Goal: Transaction & Acquisition: Purchase product/service

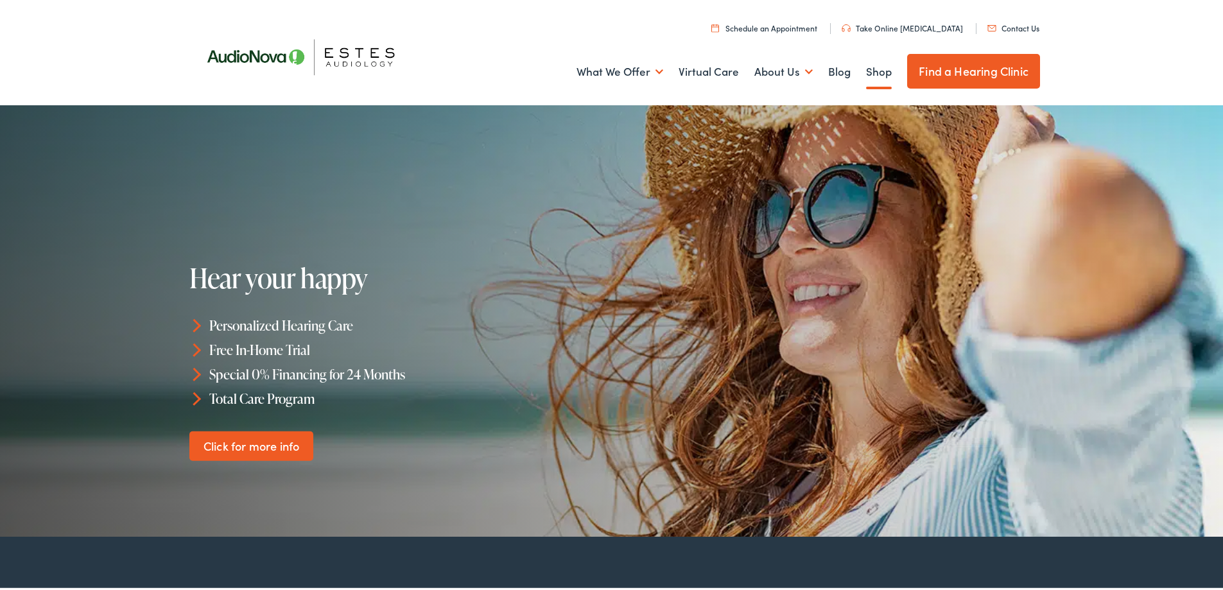
click at [872, 70] on link "Shop" at bounding box center [879, 70] width 26 height 48
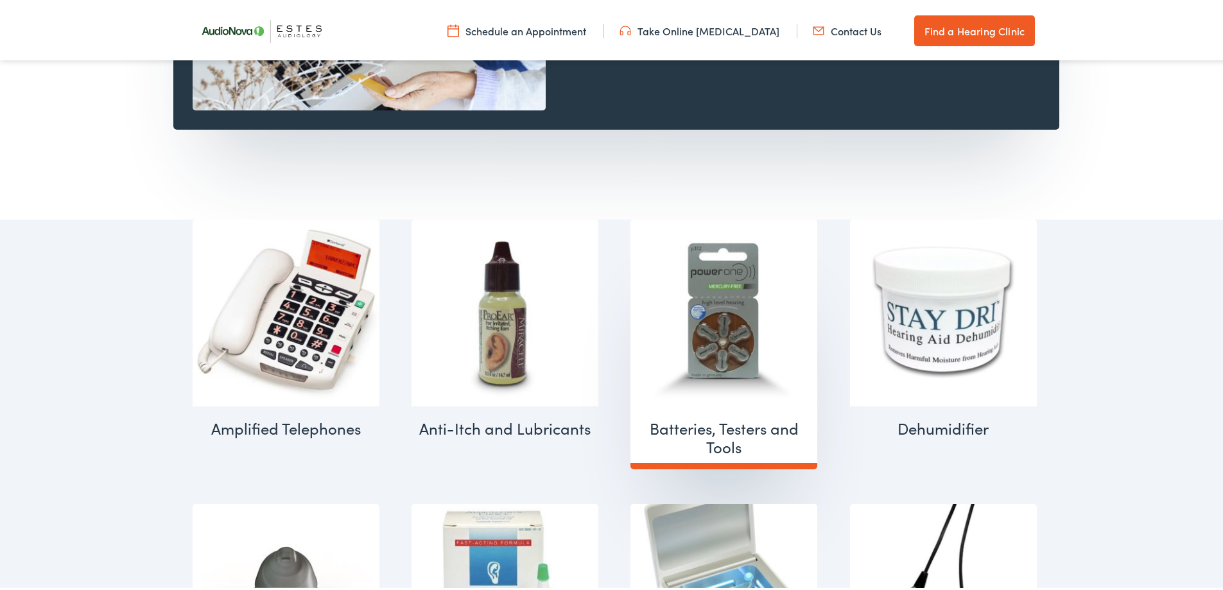
click at [720, 347] on img "Visit product category Batteries, Testers and Tools" at bounding box center [724, 310] width 187 height 187
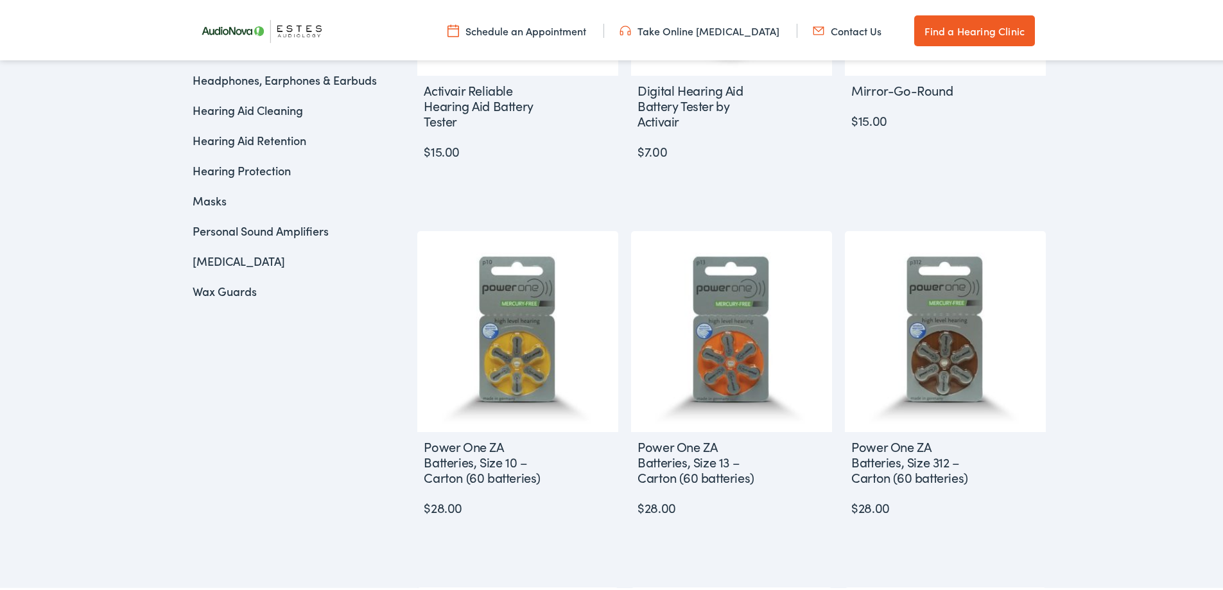
scroll to position [578, 0]
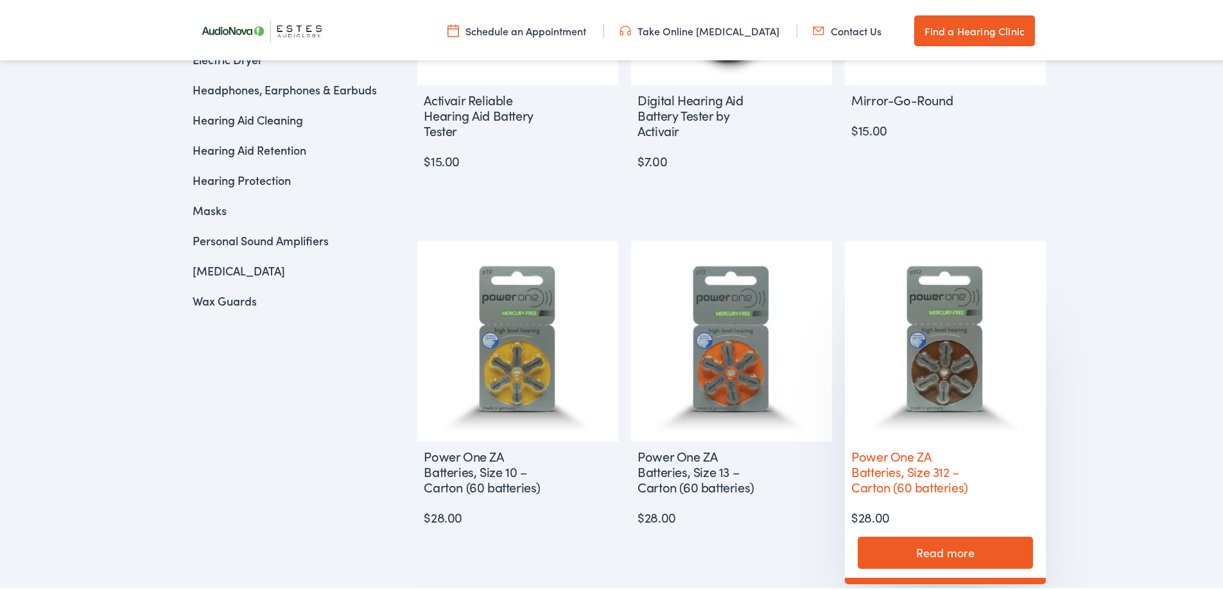
click at [953, 358] on img at bounding box center [945, 338] width 201 height 201
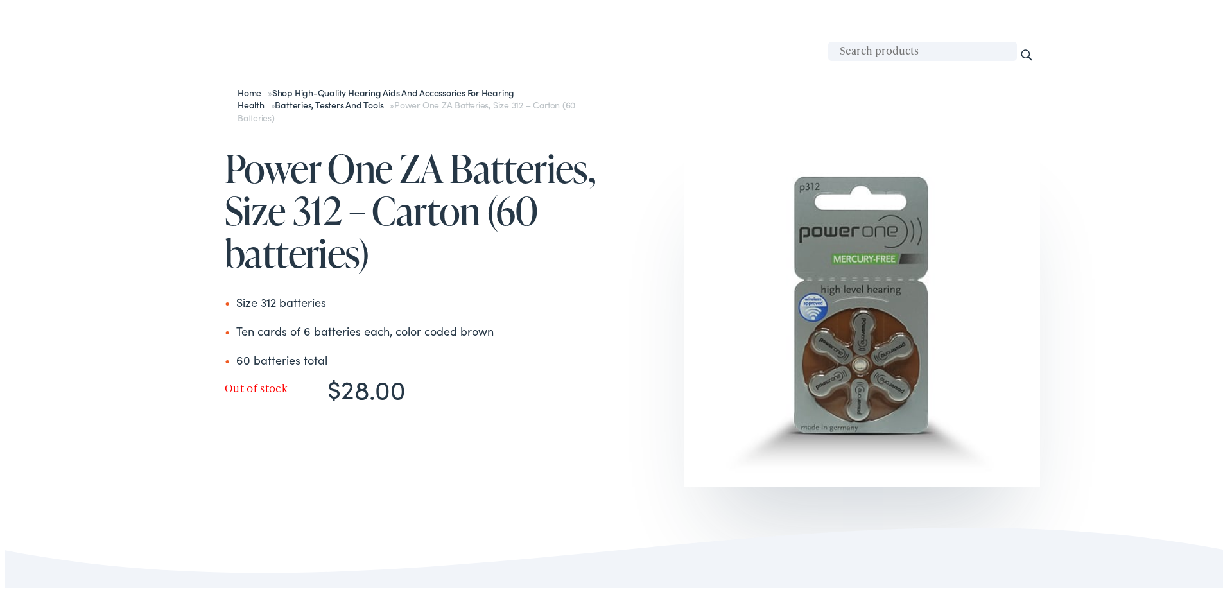
scroll to position [104, 0]
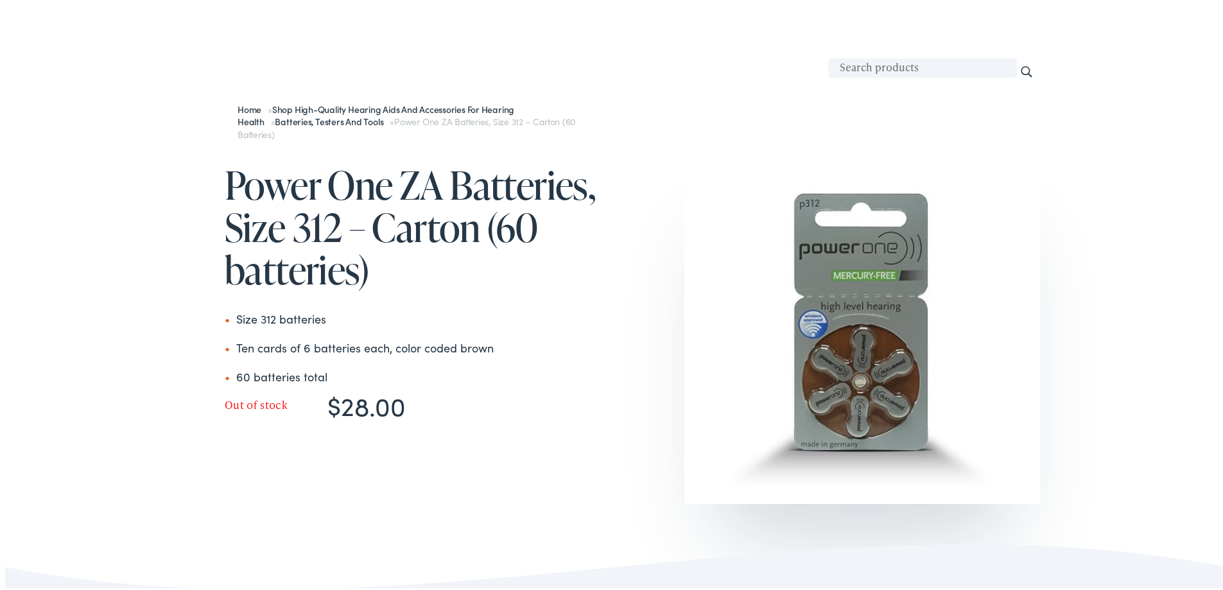
scroll to position [44, 0]
